Goal: Task Accomplishment & Management: Manage account settings

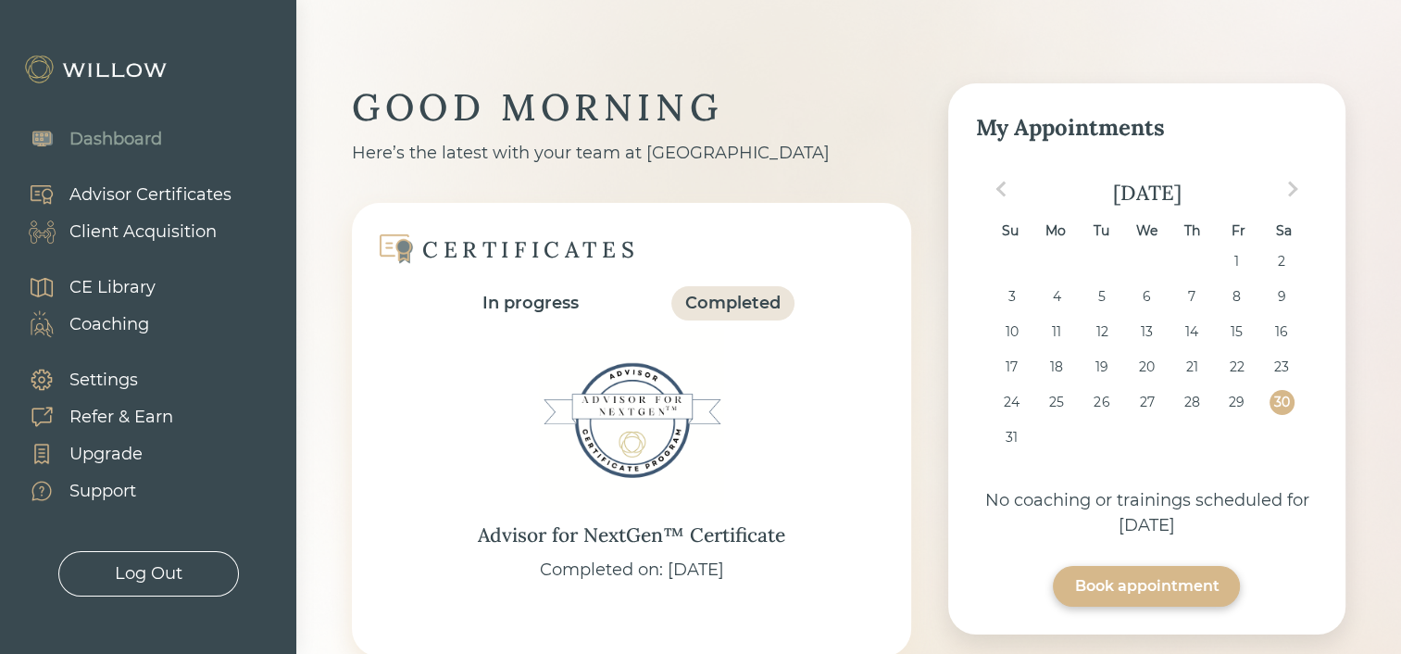
scroll to position [756, 0]
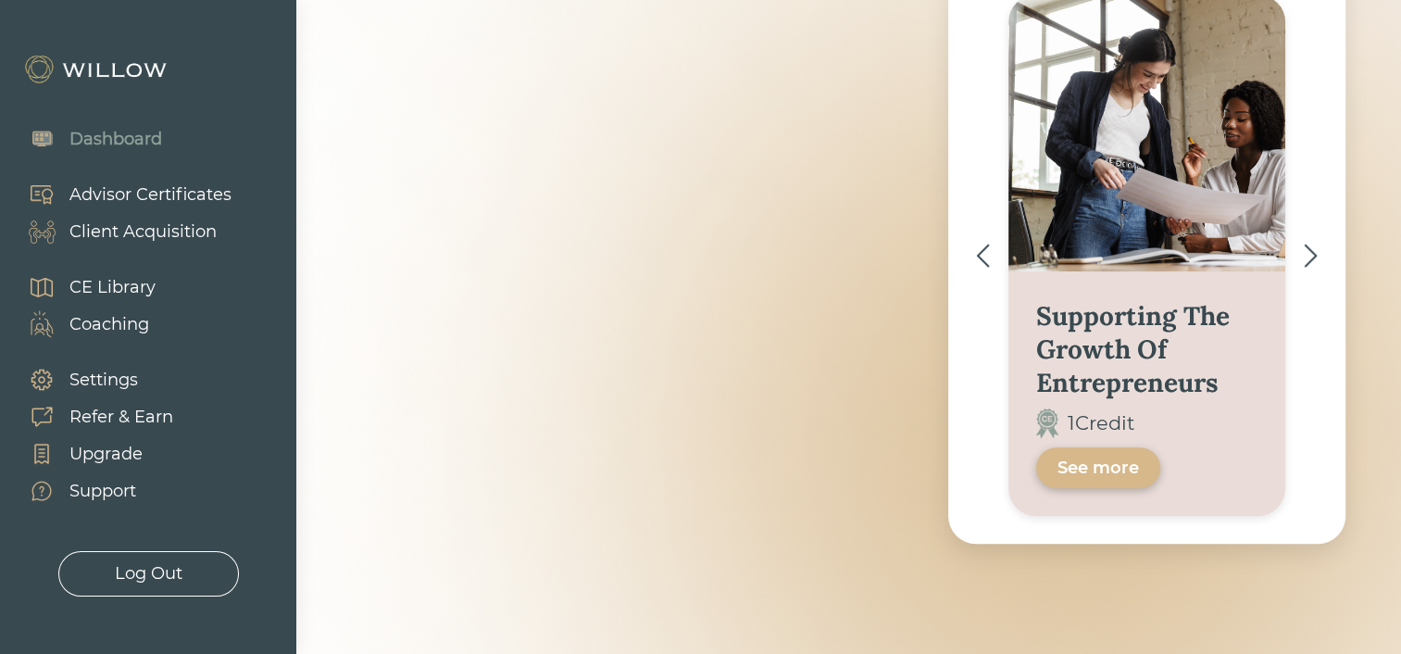
click at [106, 232] on div "Client Acquisition" at bounding box center [142, 231] width 147 height 25
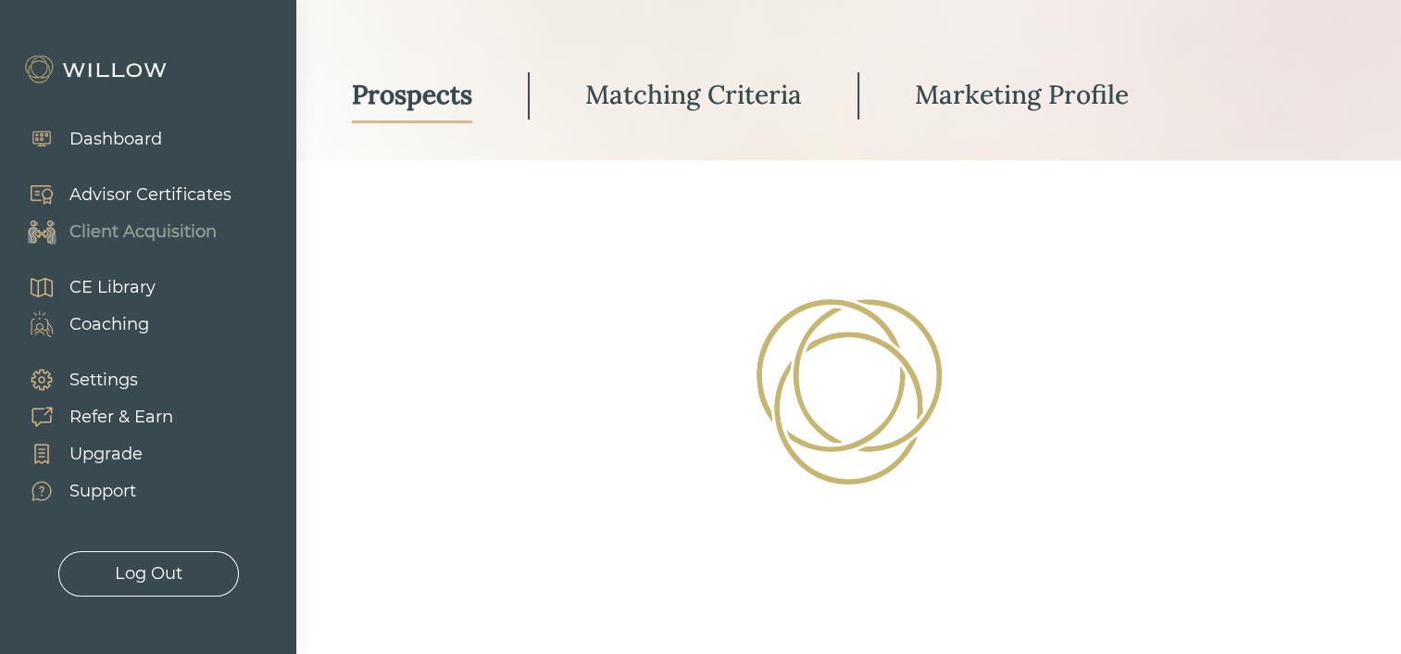
select select "3"
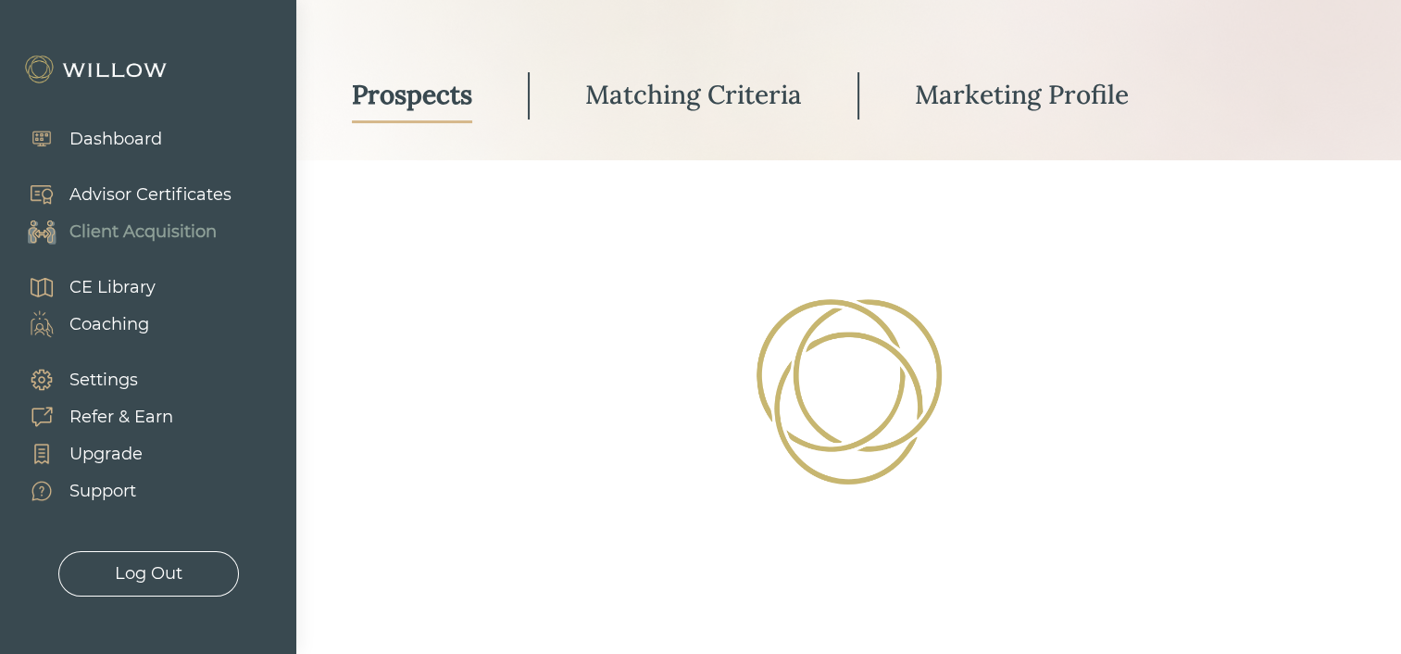
select select "3"
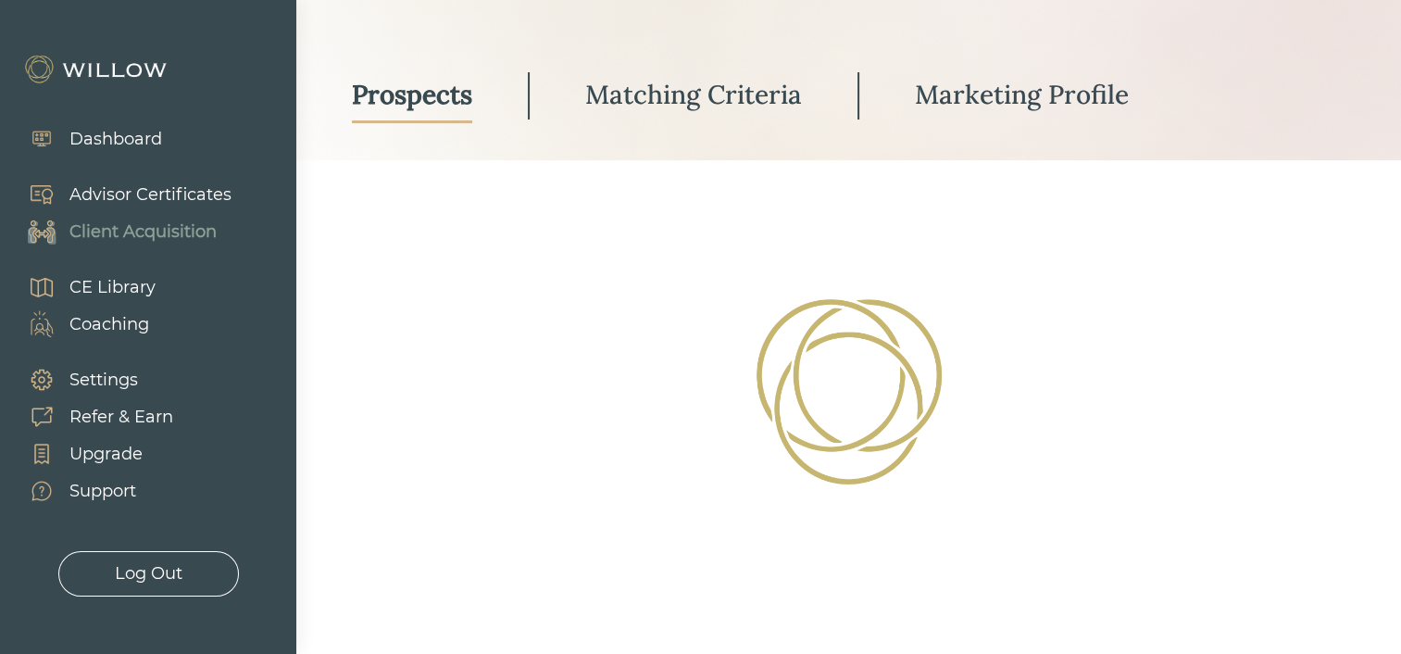
select select "3"
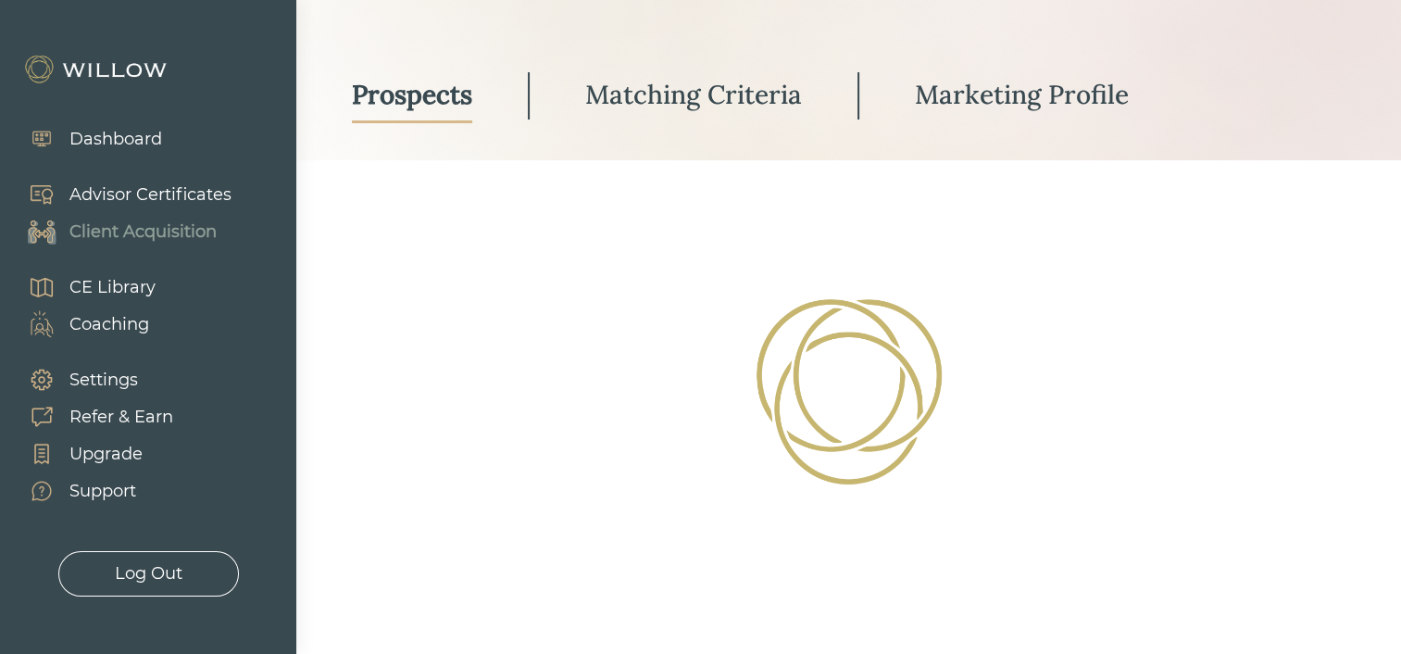
select select "3"
select select "10"
select select "3"
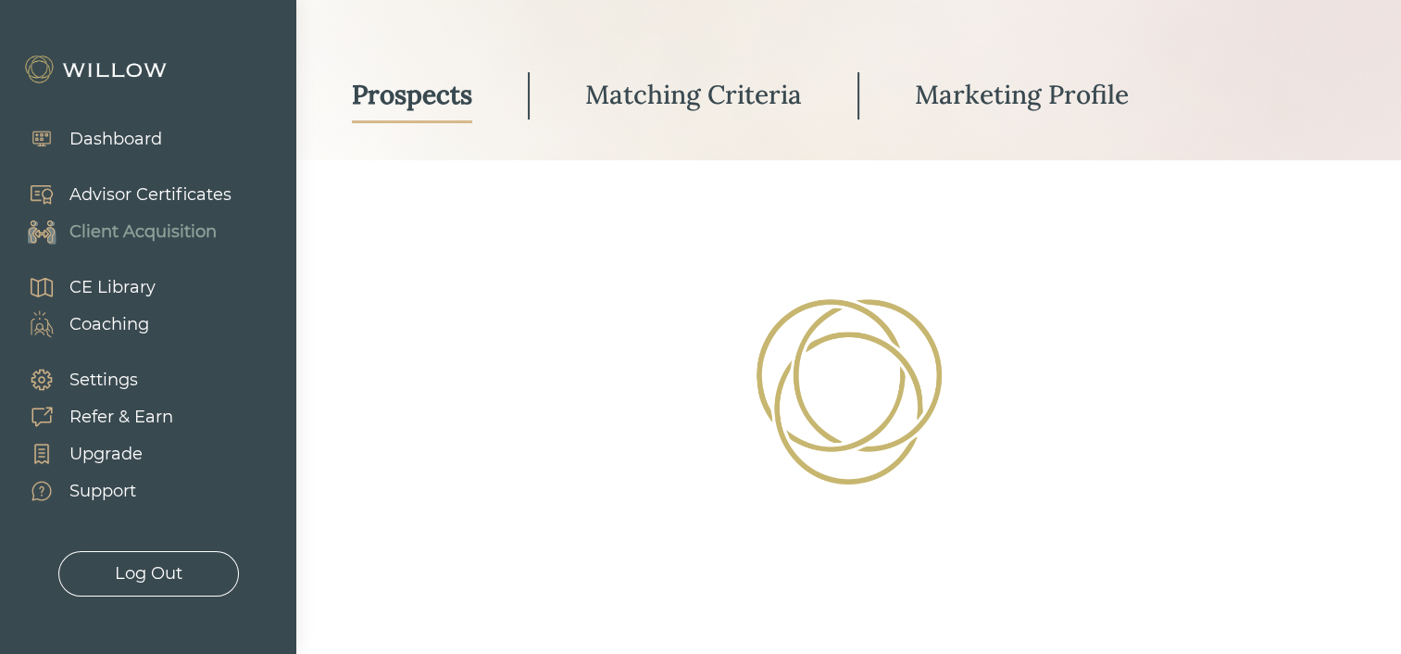
select select "3"
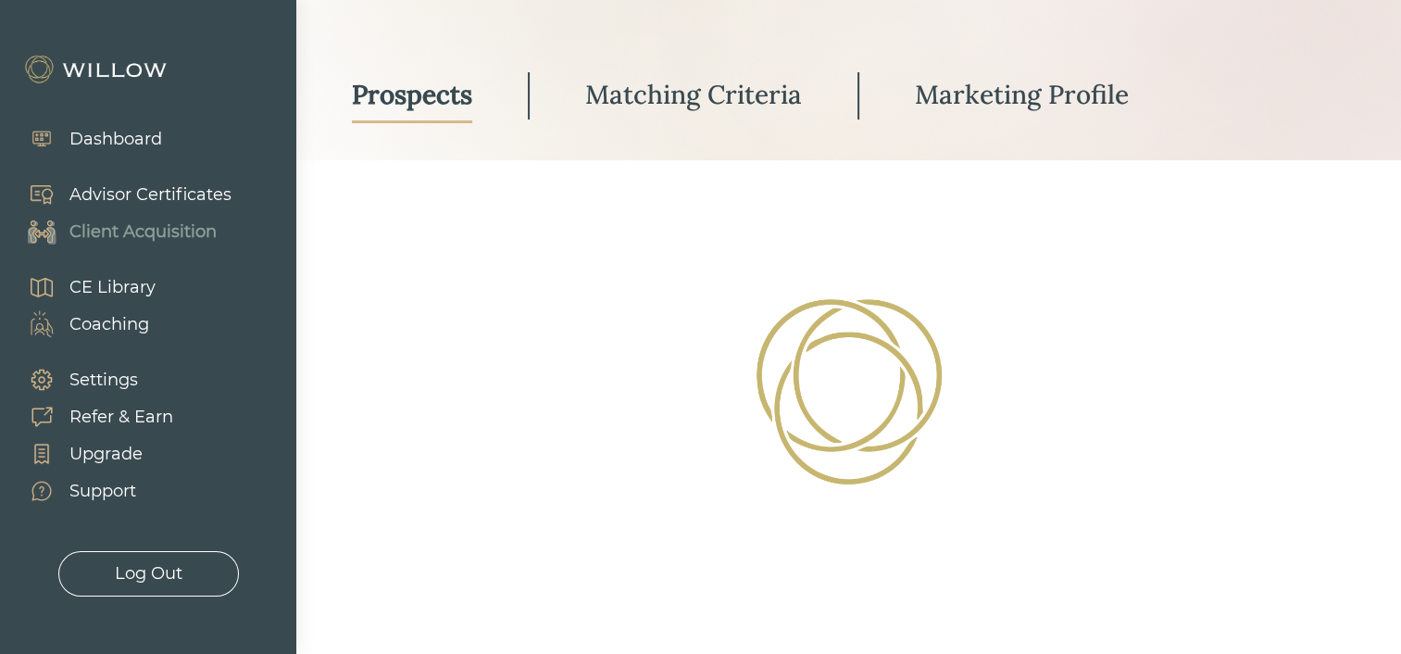
select select "3"
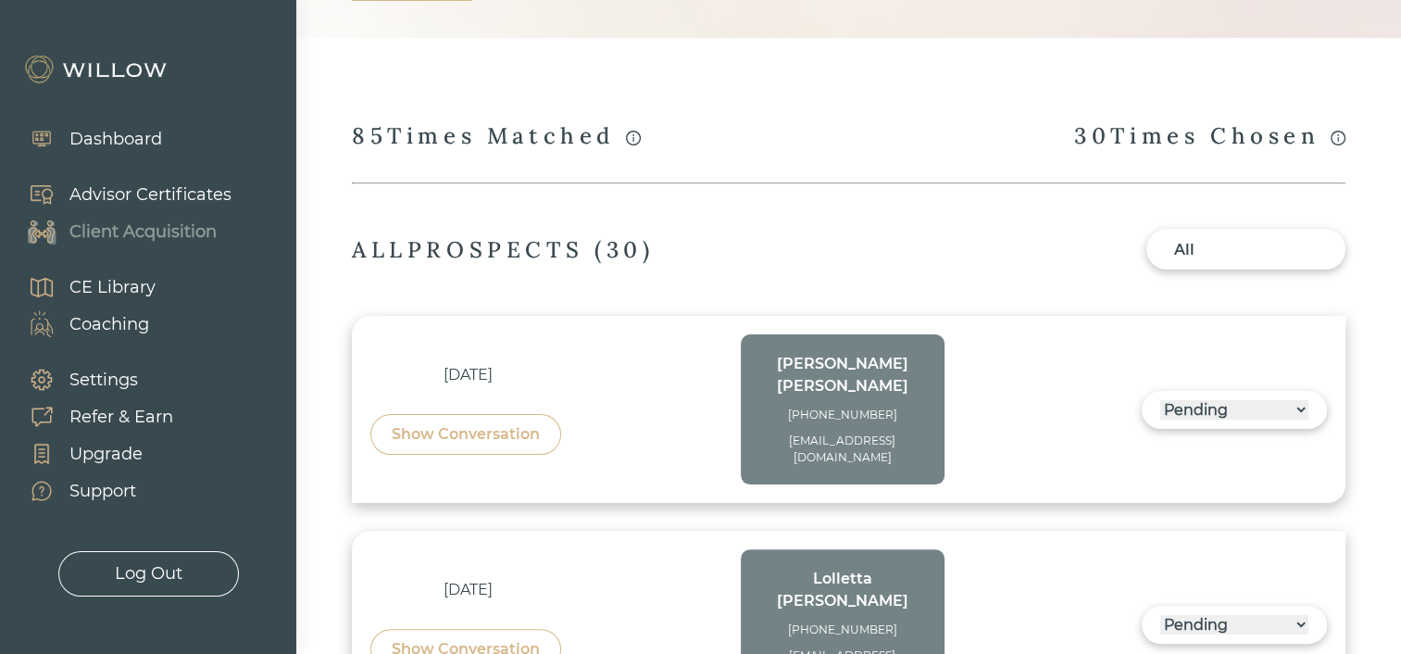
scroll to position [363, 0]
click at [423, 422] on div "Show Conversation" at bounding box center [466, 433] width 148 height 22
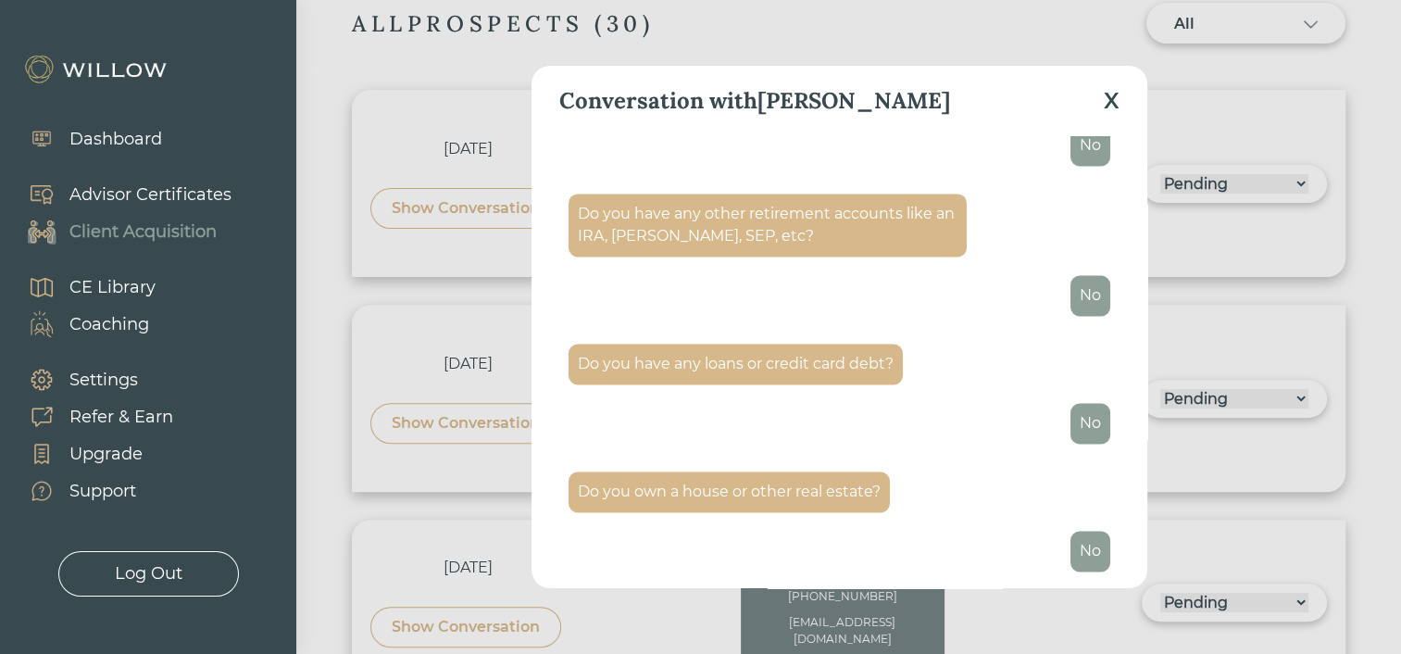
scroll to position [589, 0]
click at [1107, 102] on div "X" at bounding box center [1112, 100] width 16 height 33
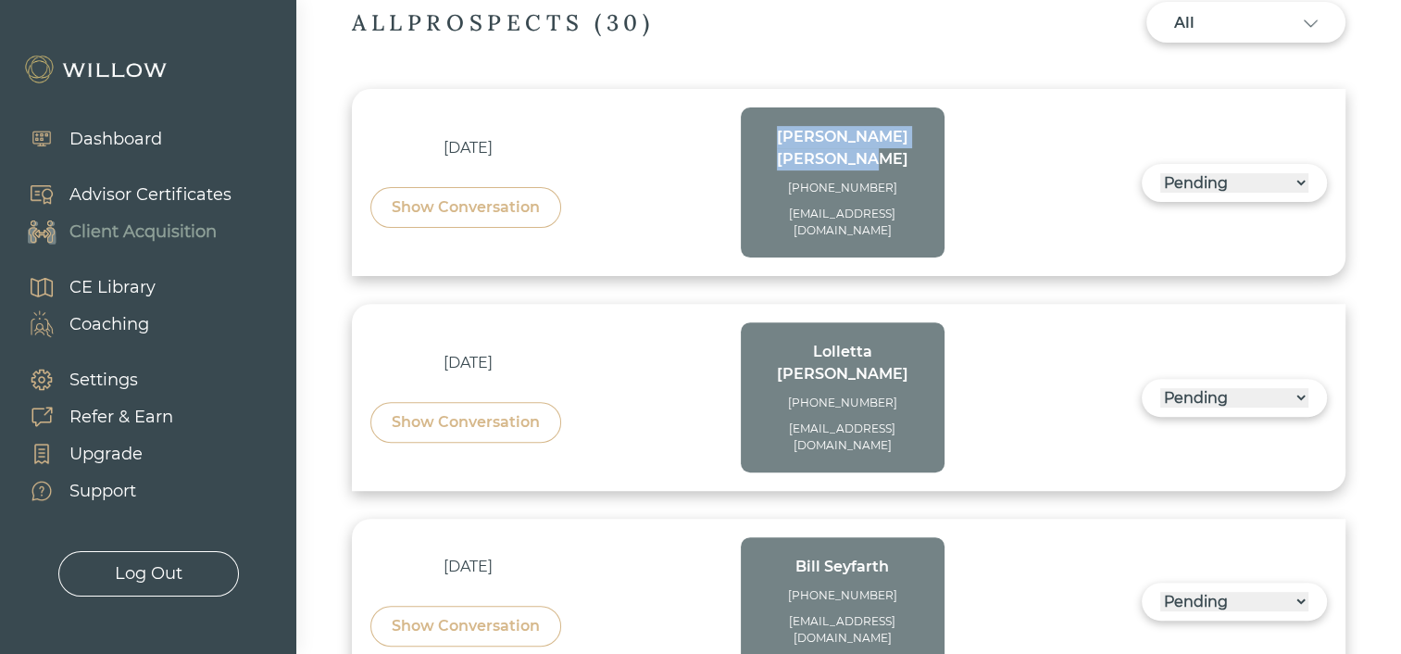
drag, startPoint x: 911, startPoint y: 137, endPoint x: 777, endPoint y: 145, distance: 134.5
click at [777, 145] on div "[PERSON_NAME]" at bounding box center [842, 148] width 167 height 44
copy div "[PERSON_NAME]"
